Goal: Browse casually: Explore the website without a specific task or goal

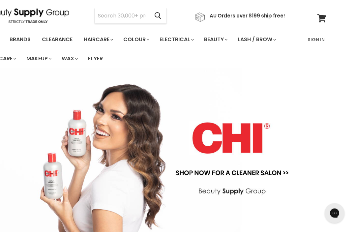
scroll to position [0, 20]
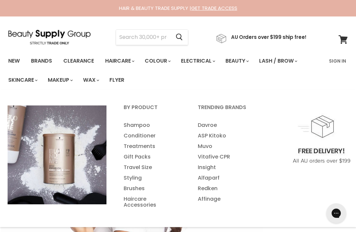
click at [126, 60] on link "Haircare" at bounding box center [119, 61] width 38 height 14
